Goal: Check status: Check status

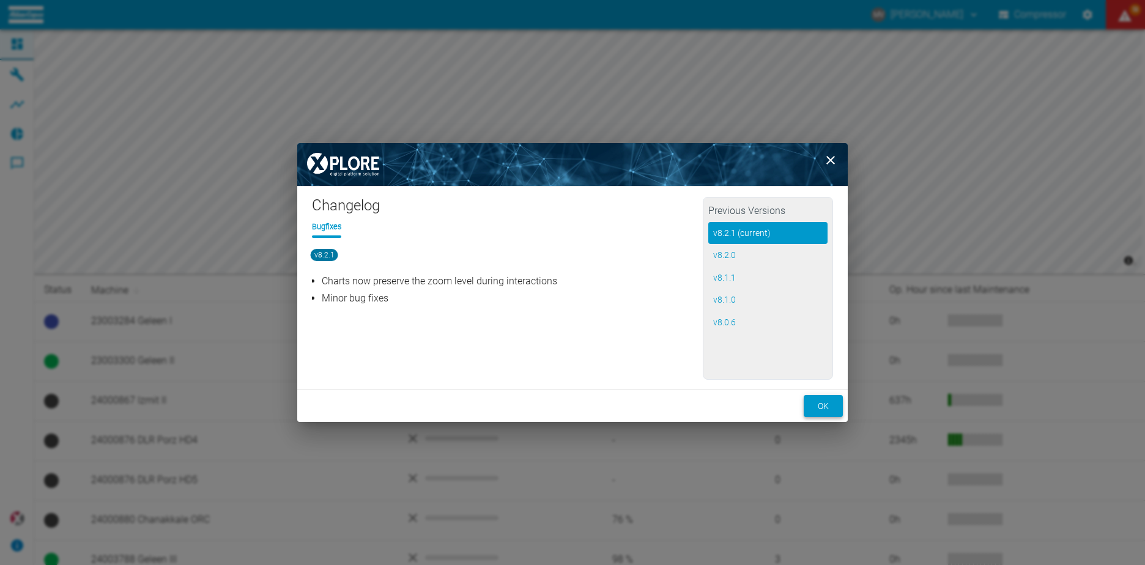
click at [824, 404] on button "ok" at bounding box center [823, 406] width 39 height 23
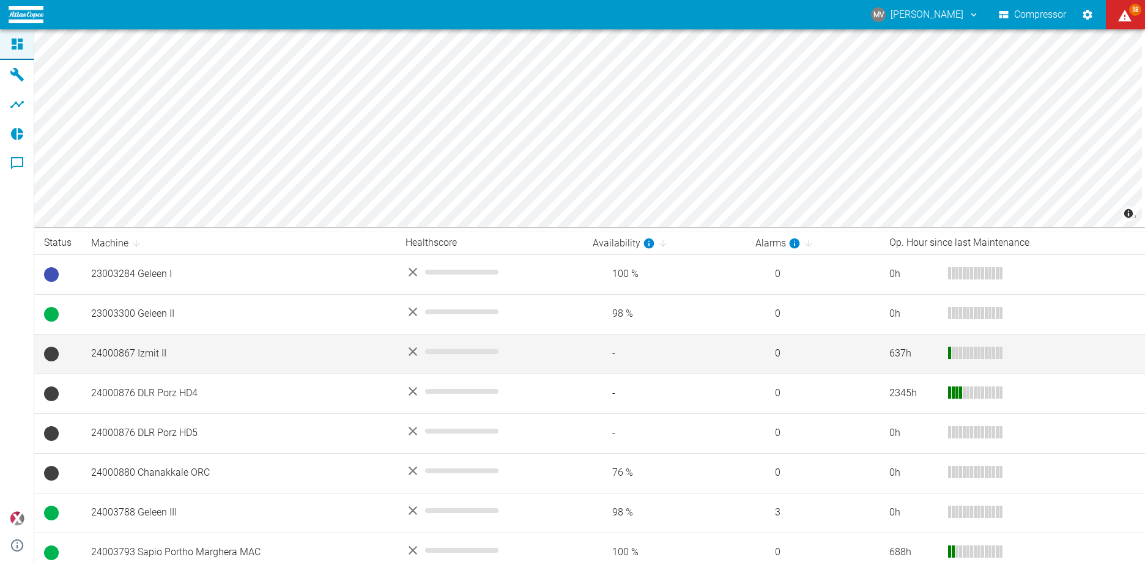
scroll to position [183, 0]
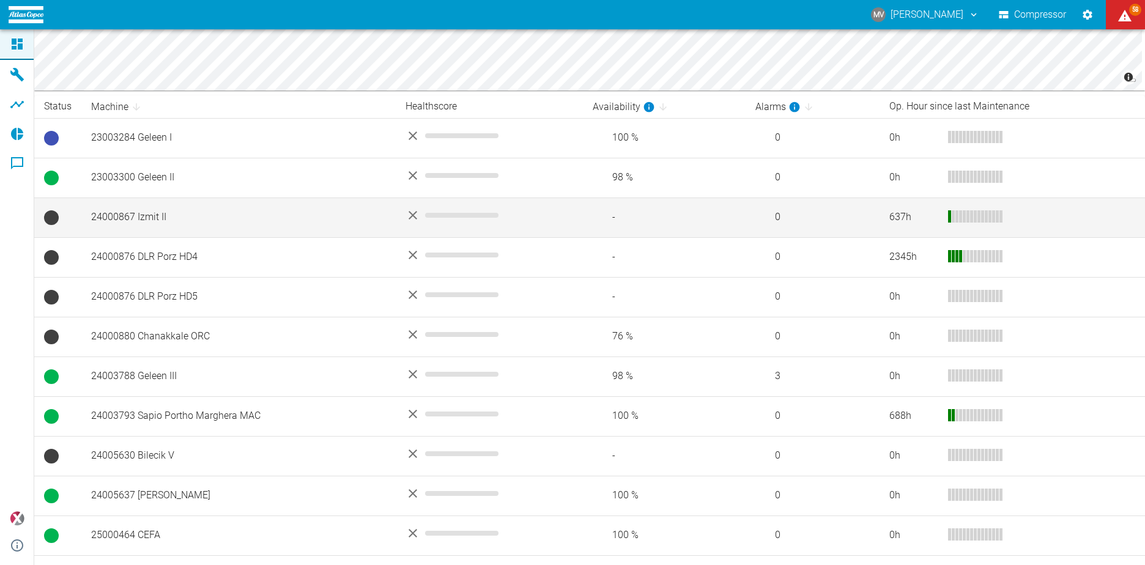
click at [150, 216] on td "24000867 Izmit II" at bounding box center [238, 218] width 314 height 40
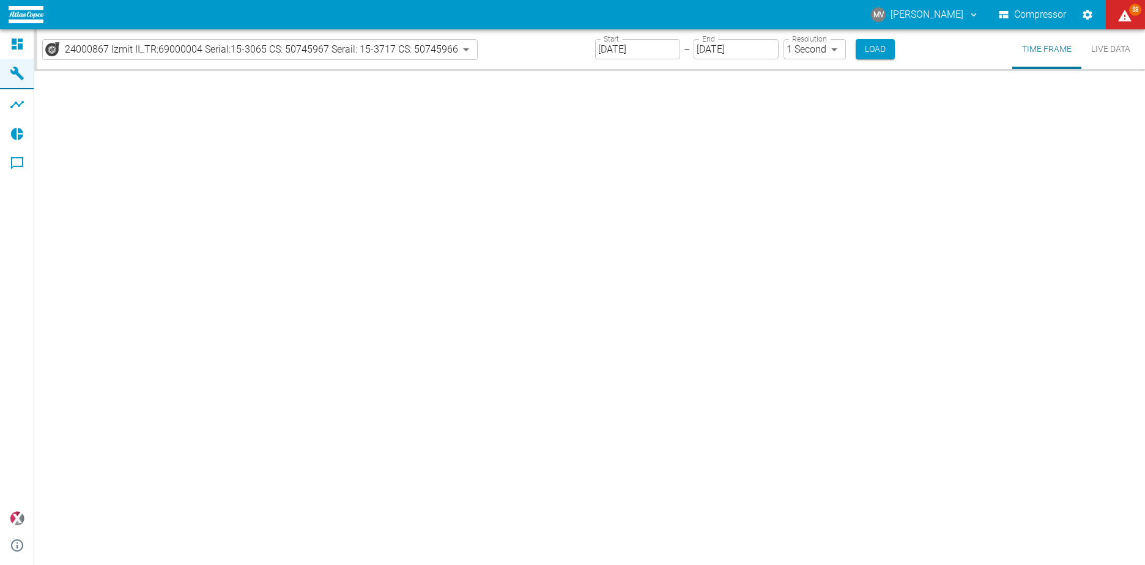
type input "2min"
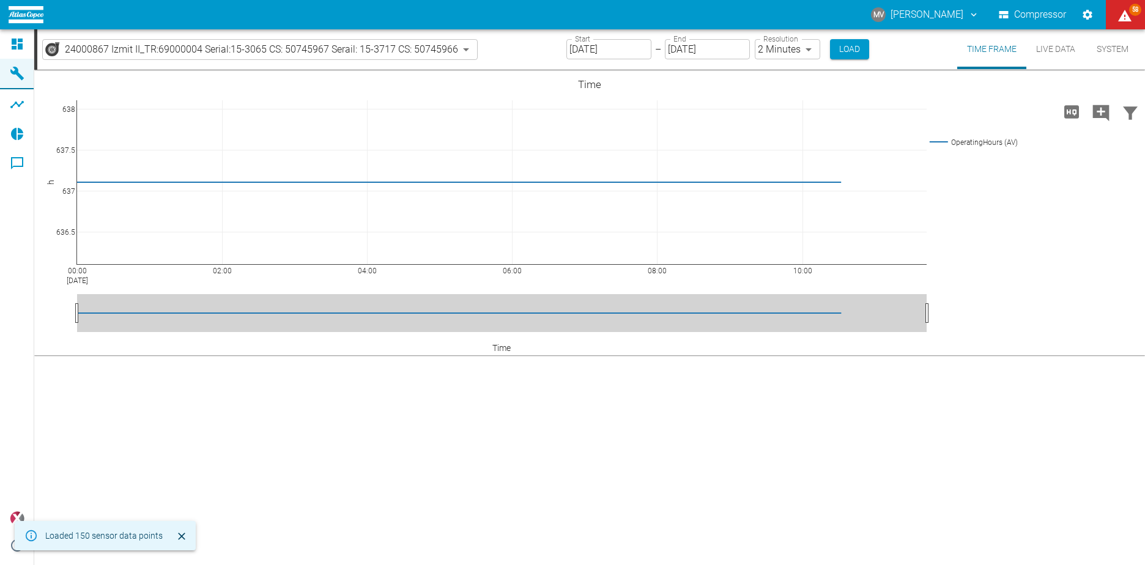
click at [591, 46] on input "[DATE]" at bounding box center [608, 49] width 85 height 20
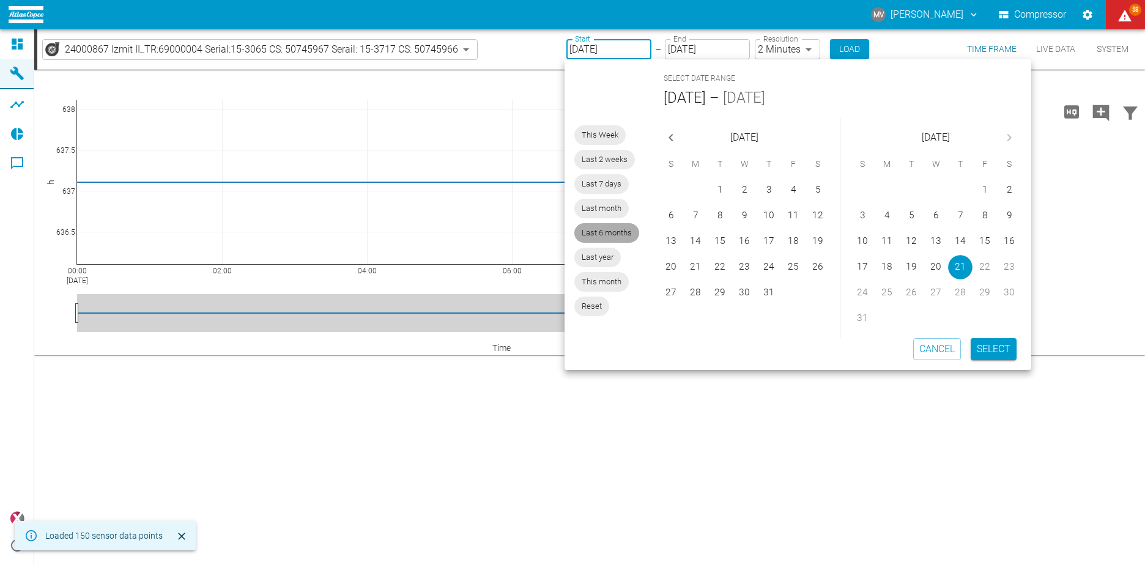
click at [605, 236] on span "Last 6 months" at bounding box center [606, 233] width 65 height 12
type input "[DATE]"
type input "10min"
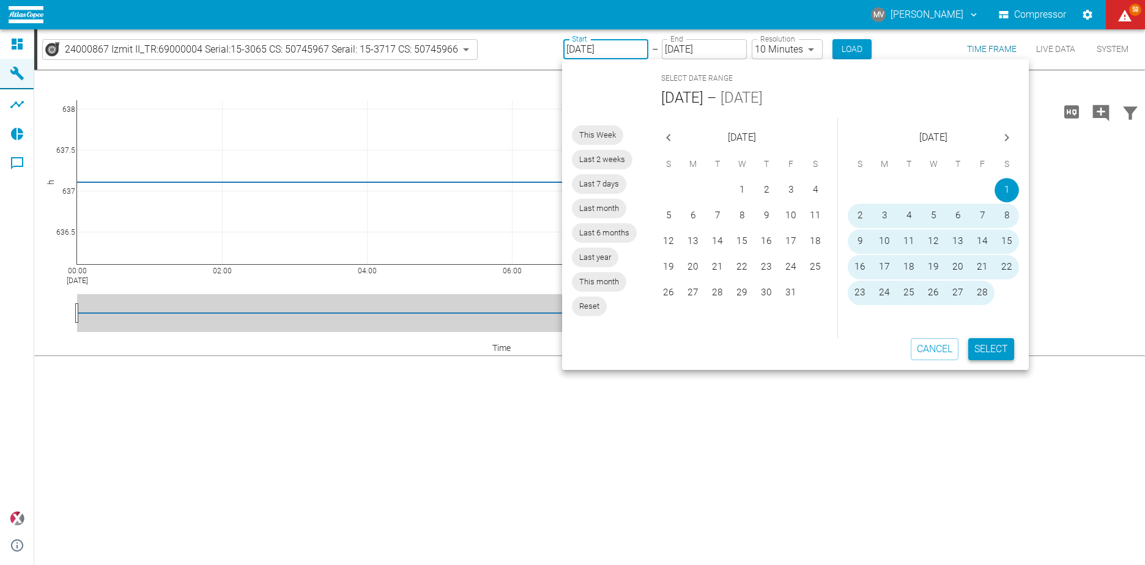
click at [983, 349] on button "Select" at bounding box center [991, 349] width 46 height 22
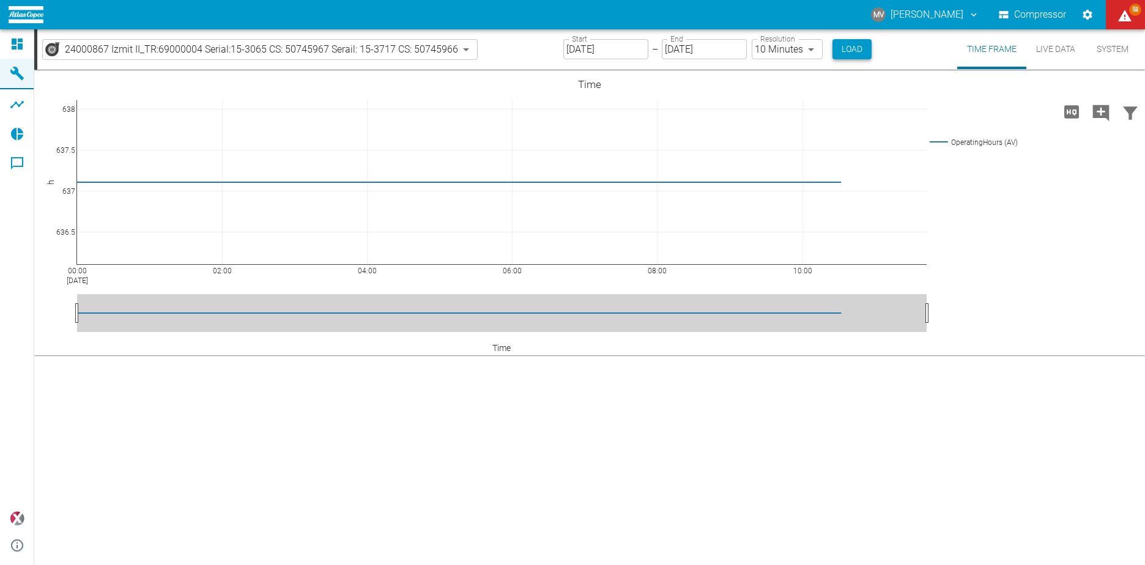
click at [851, 44] on button "Load" at bounding box center [851, 49] width 39 height 20
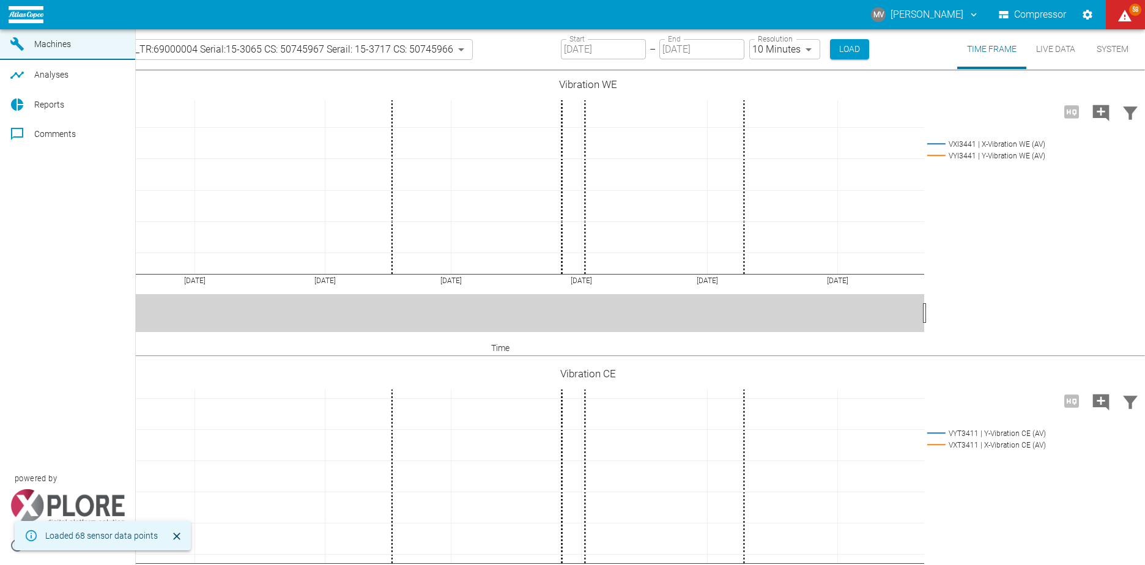
click at [21, 20] on icon at bounding box center [17, 14] width 11 height 11
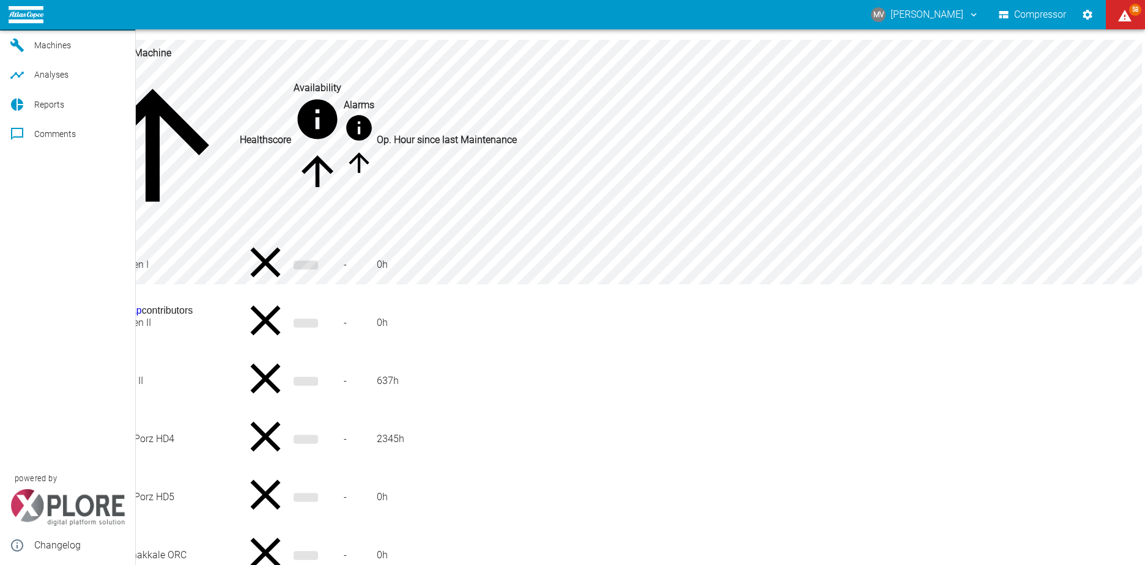
click at [15, 20] on icon at bounding box center [17, 14] width 11 height 11
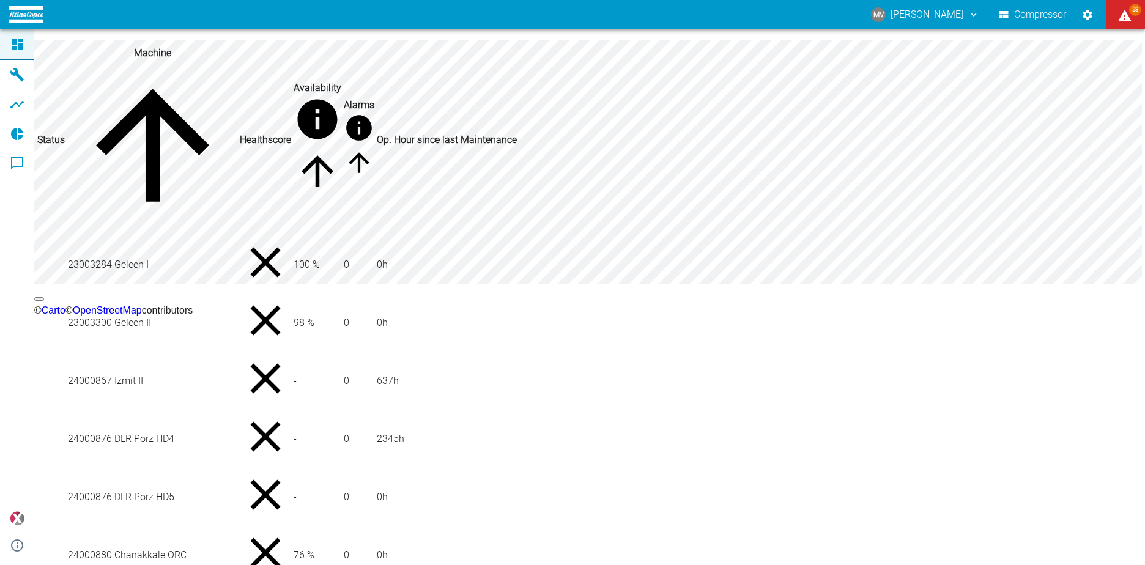
click at [15, 44] on icon at bounding box center [17, 44] width 11 height 11
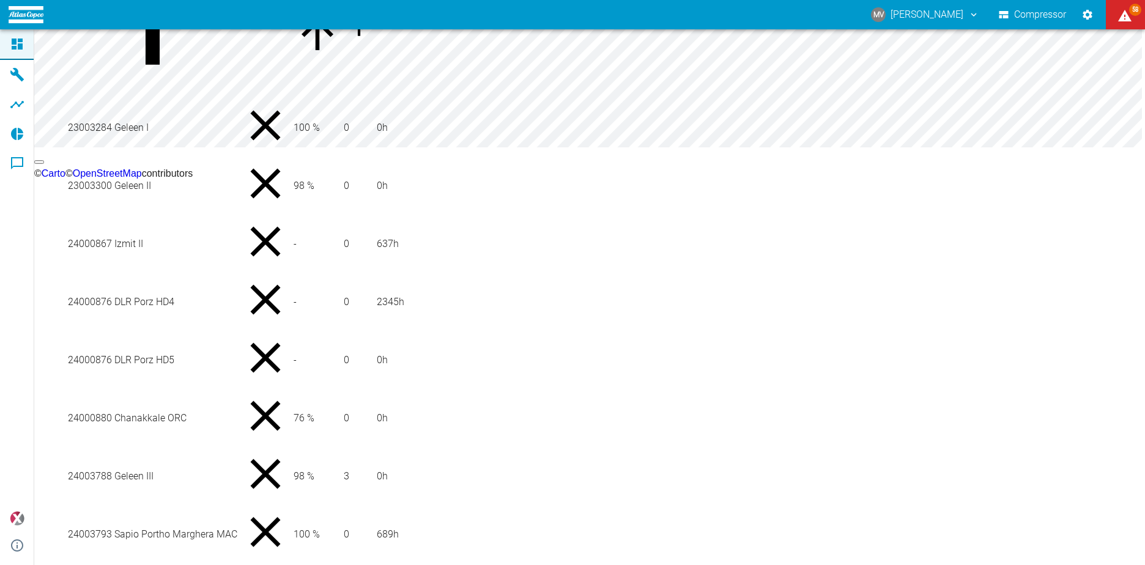
scroll to position [131, 0]
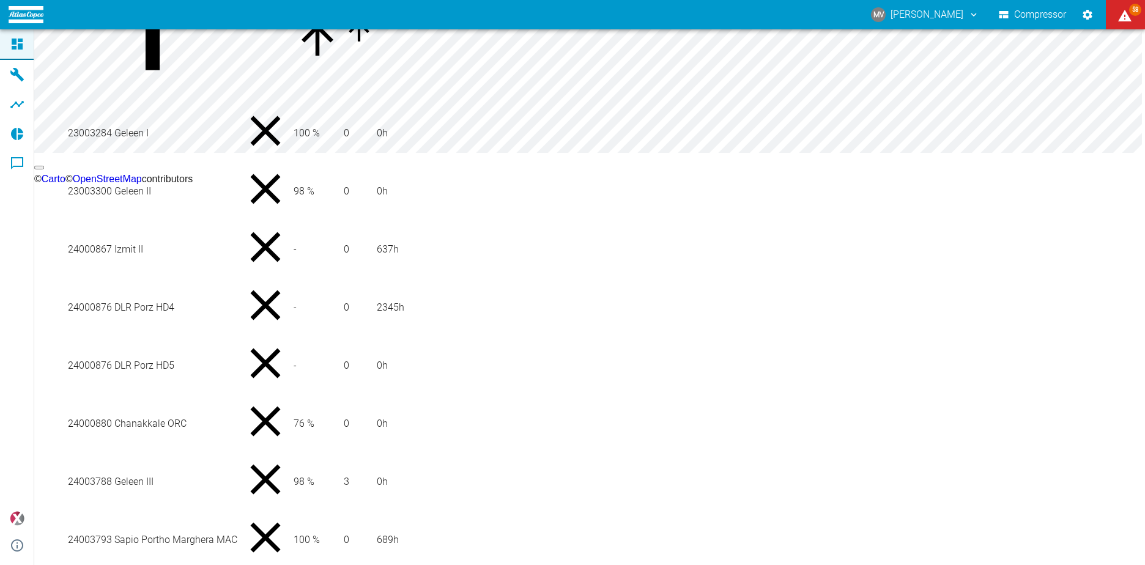
click at [133, 271] on td "24000867 Izmit II" at bounding box center [152, 249] width 171 height 57
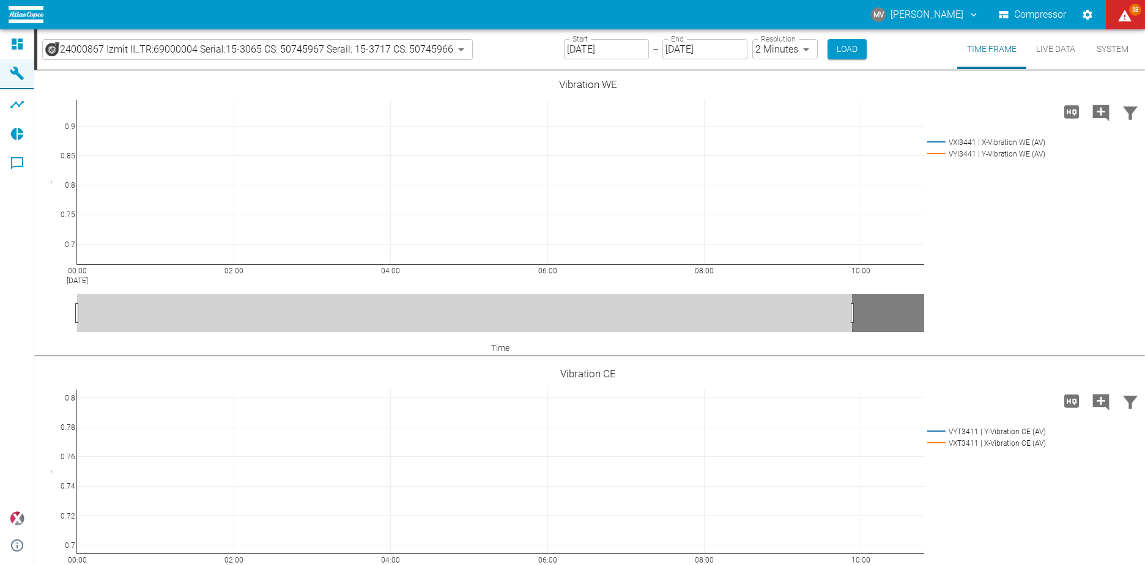
click at [1052, 48] on button "Live Data" at bounding box center [1055, 49] width 59 height 40
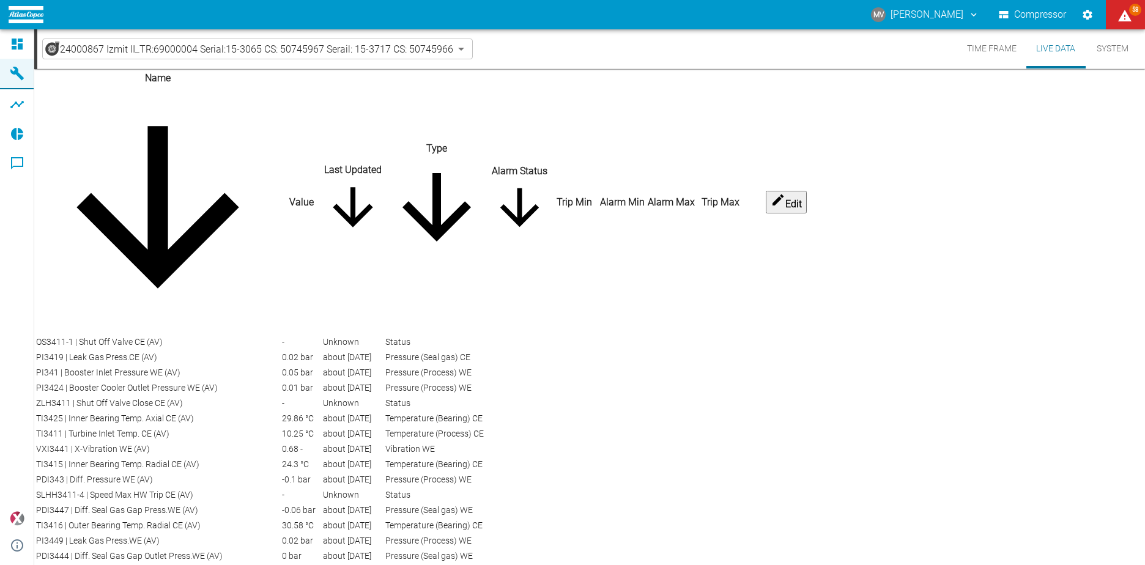
click at [986, 46] on button "Time Frame" at bounding box center [991, 48] width 69 height 39
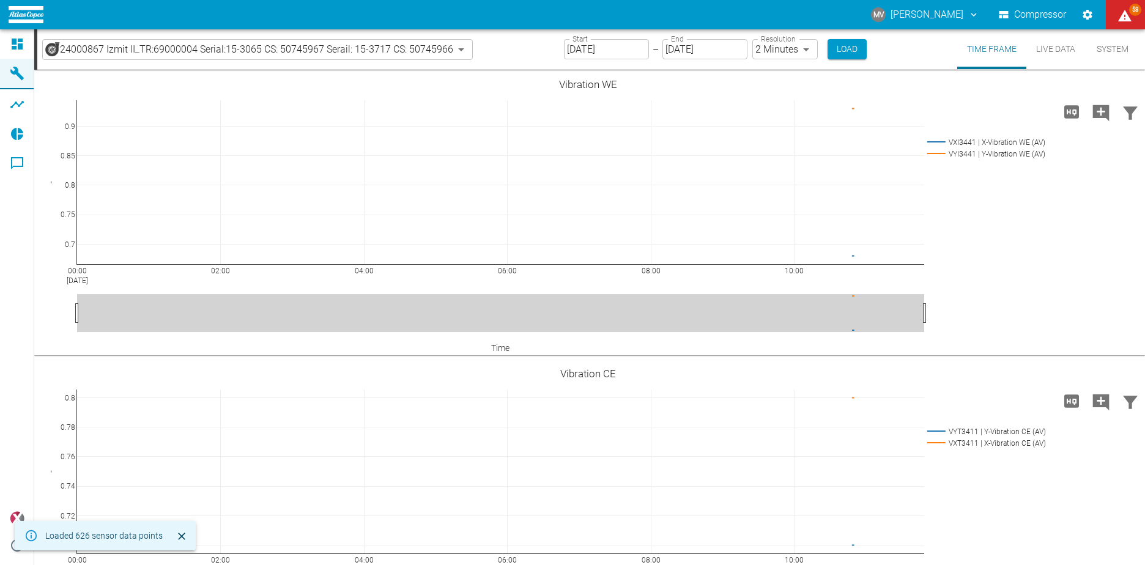
click at [1062, 47] on button "Live Data" at bounding box center [1055, 49] width 59 height 40
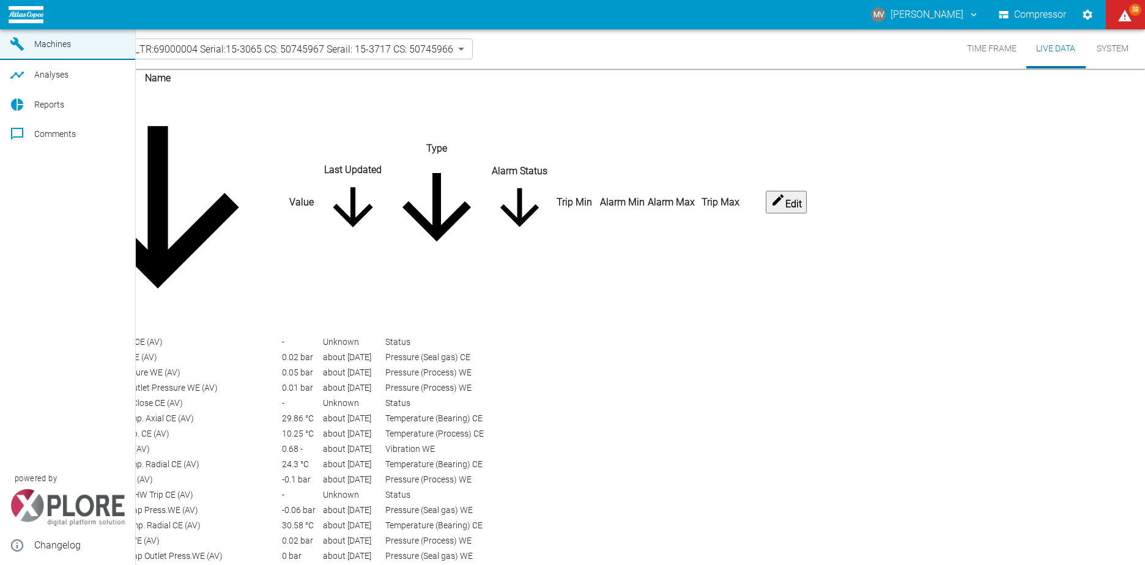
click at [64, 20] on span "Dashboard" at bounding box center [55, 15] width 42 height 10
